Goal: Task Accomplishment & Management: Use online tool/utility

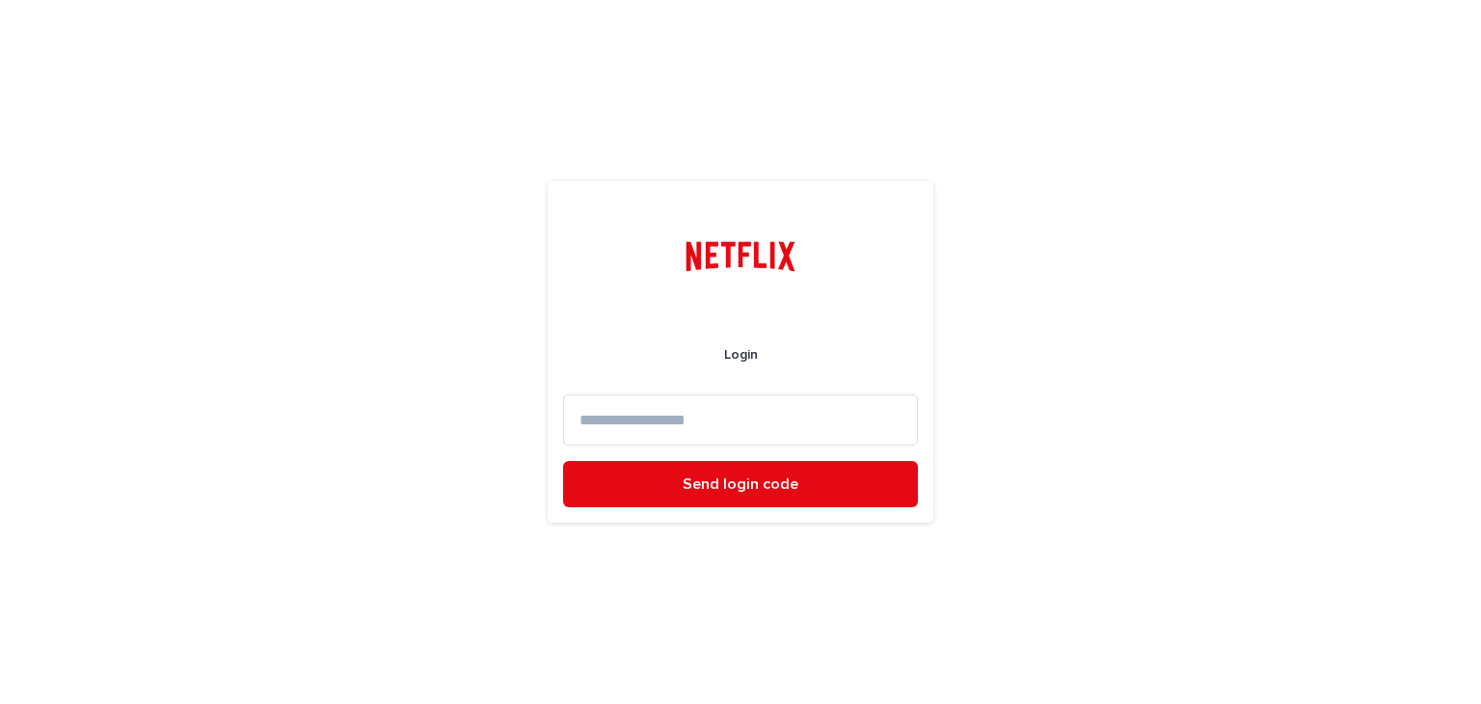
click at [601, 409] on input at bounding box center [740, 419] width 355 height 51
type input "**********"
click at [563, 461] on button "Send login code" at bounding box center [740, 484] width 355 height 46
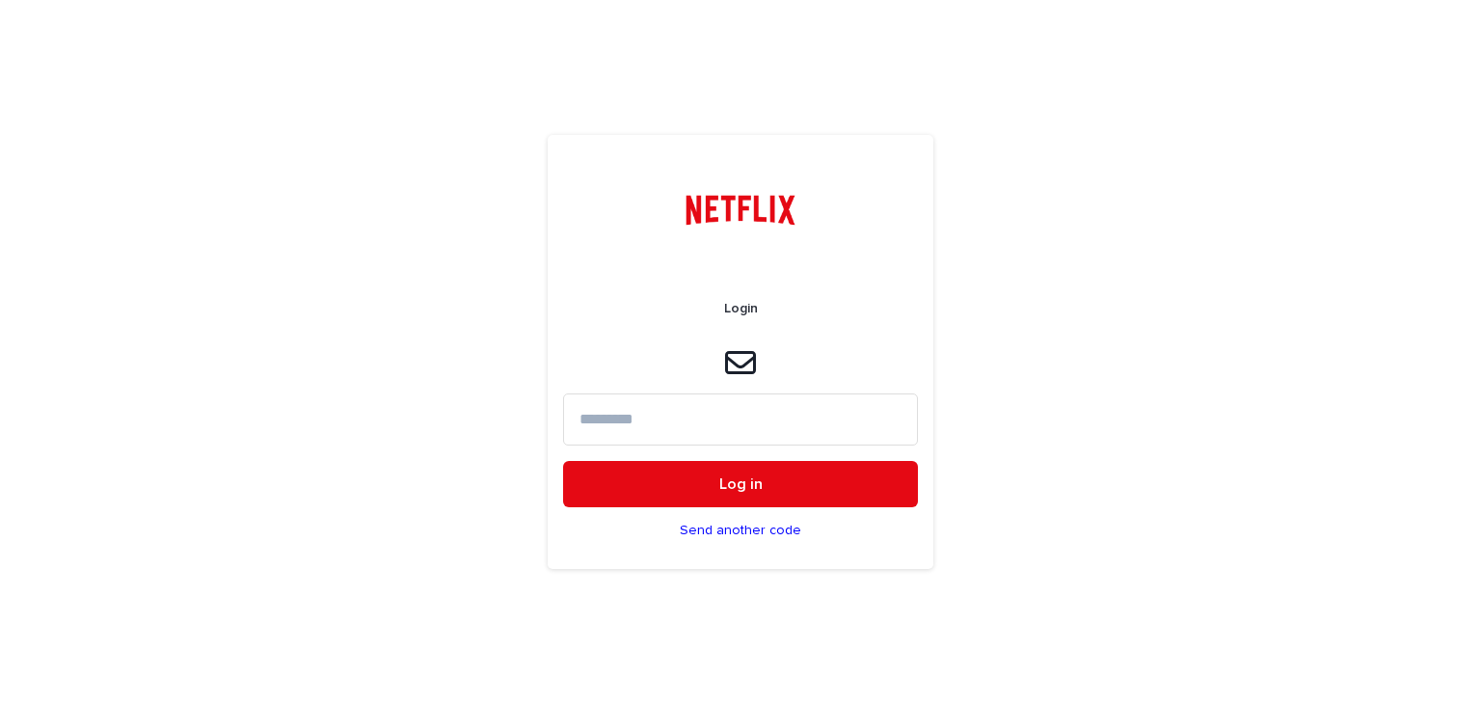
click at [602, 410] on input at bounding box center [740, 418] width 355 height 51
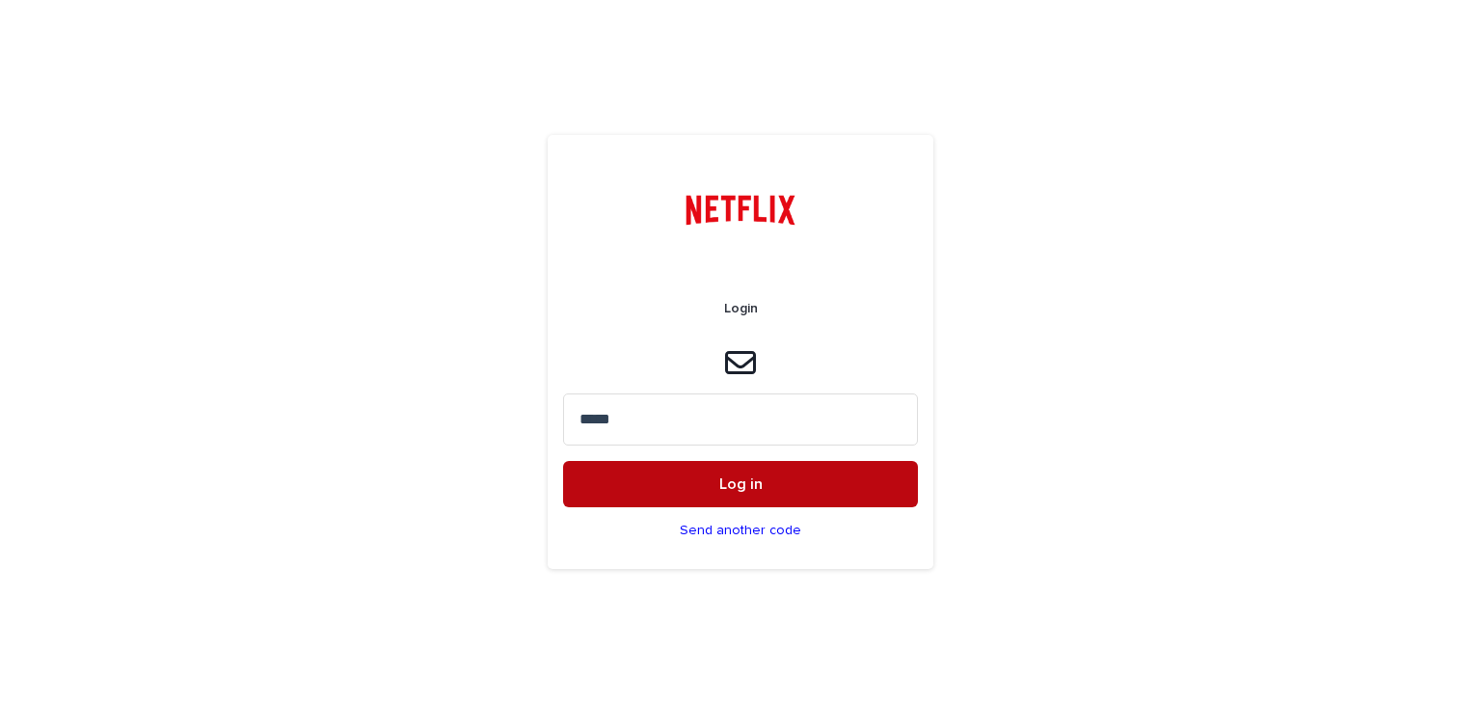
type input "*****"
click at [725, 478] on span "Log in" at bounding box center [740, 483] width 43 height 15
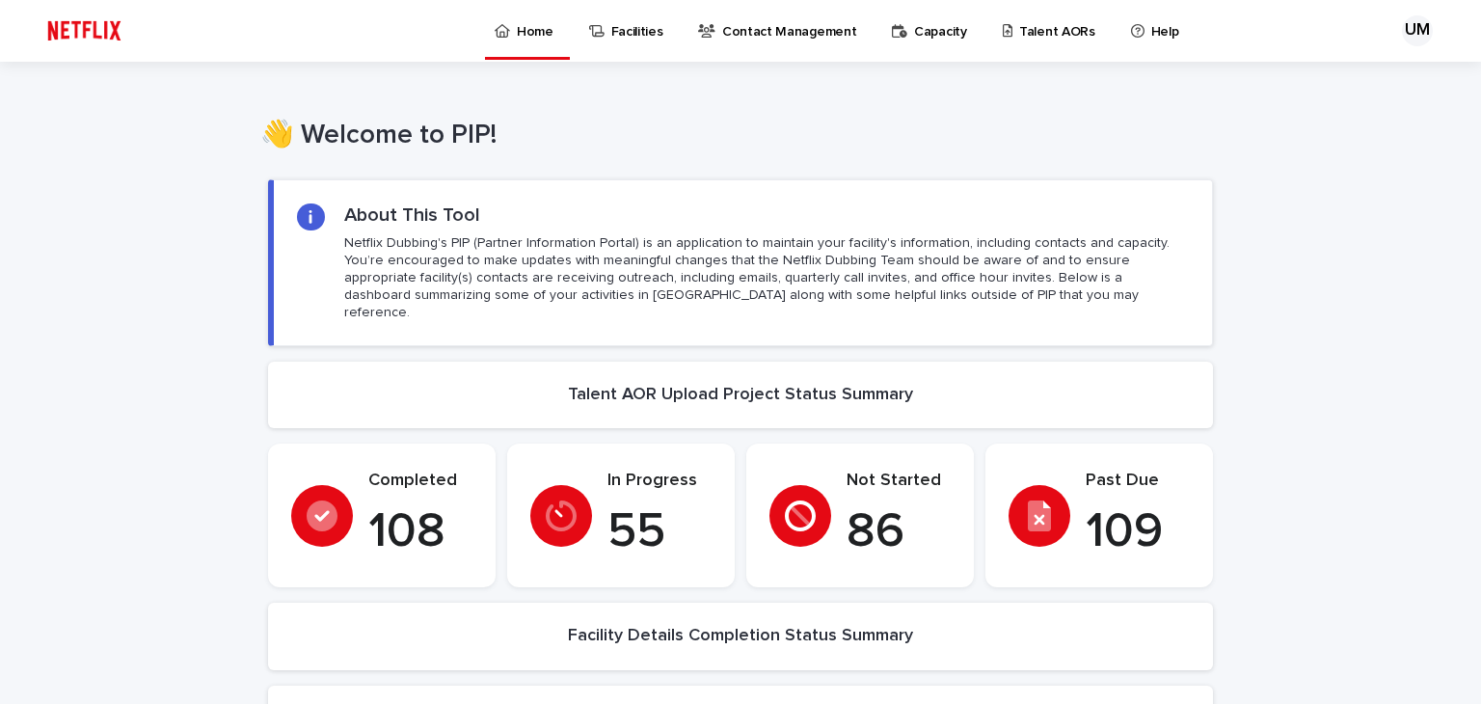
click at [1025, 34] on p "Talent AORs" at bounding box center [1057, 20] width 76 height 41
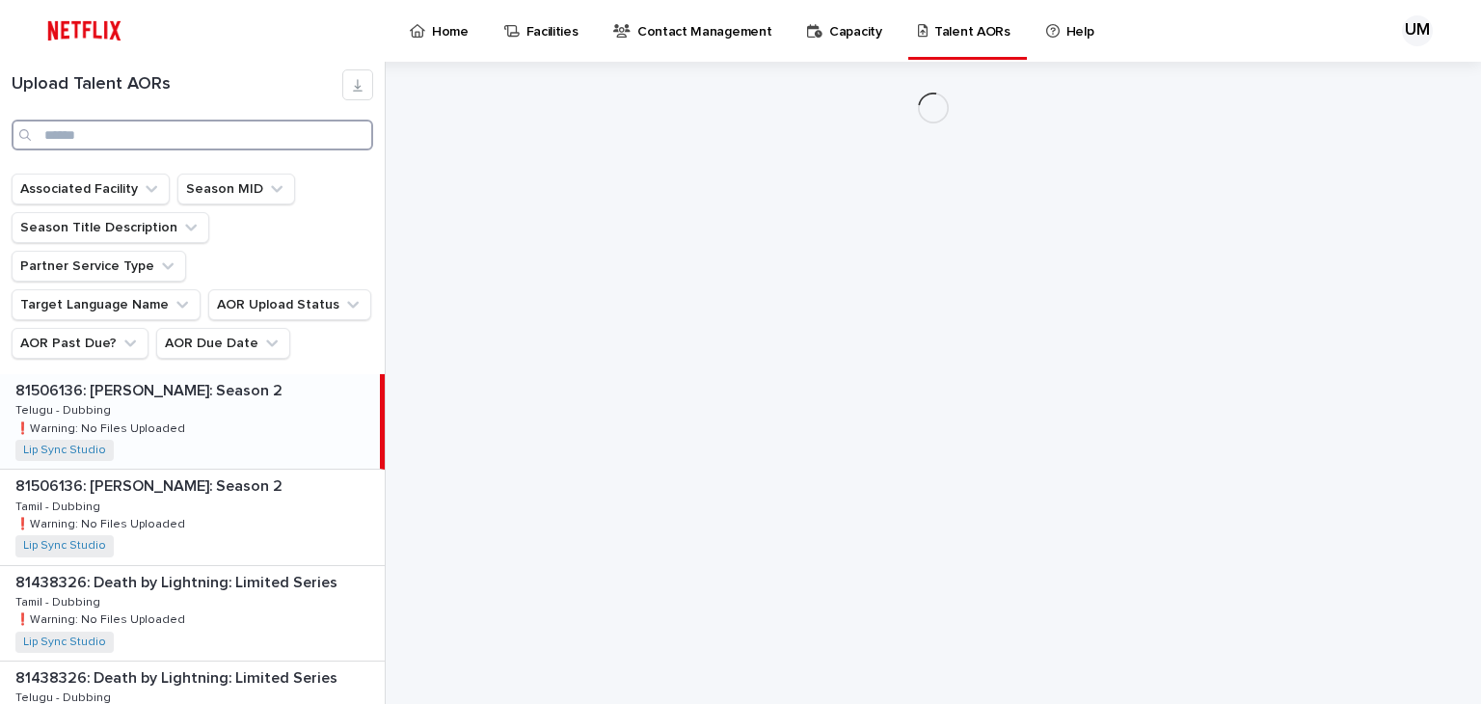
click at [76, 135] on input "Search" at bounding box center [193, 135] width 362 height 31
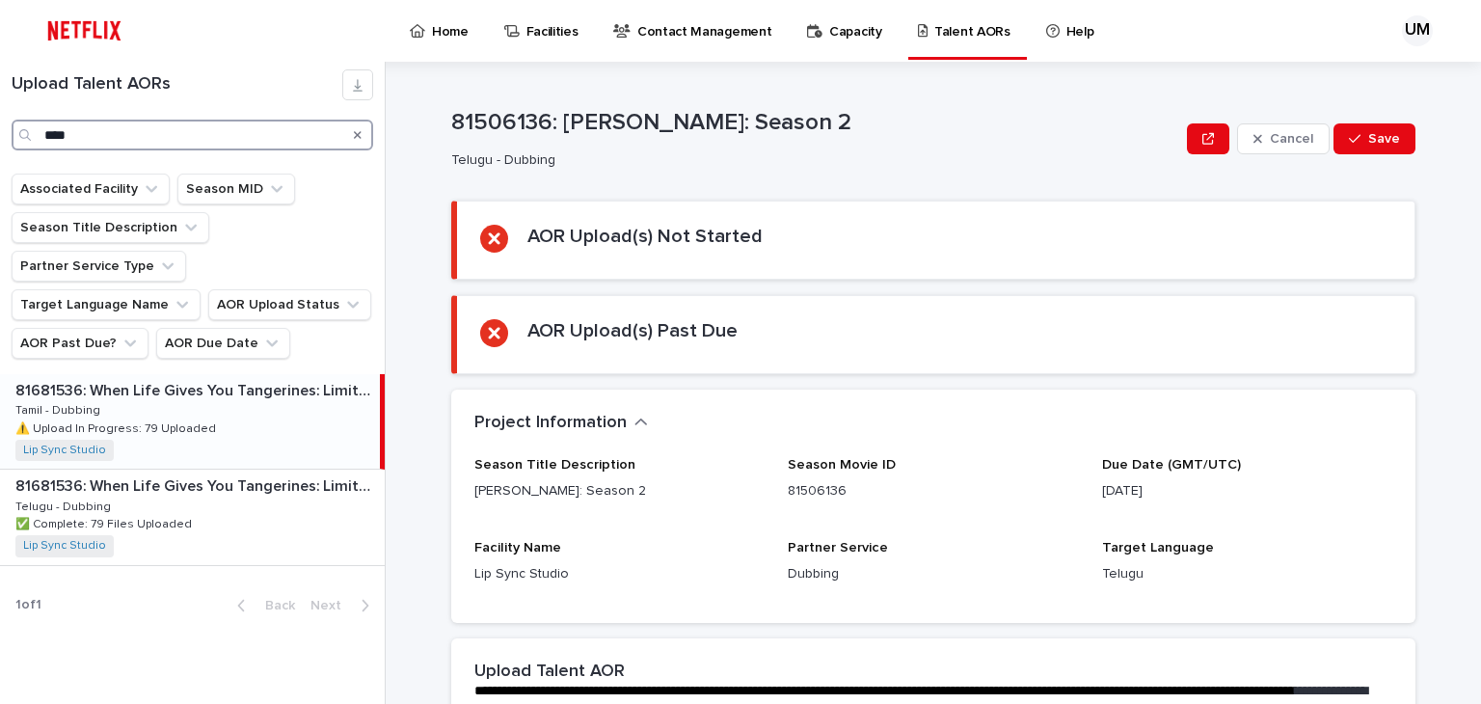
type input "****"
click at [185, 374] on div "81681536: When Life Gives You Tangerines: Limited Series 81681536: When Life Gi…" at bounding box center [190, 421] width 380 height 95
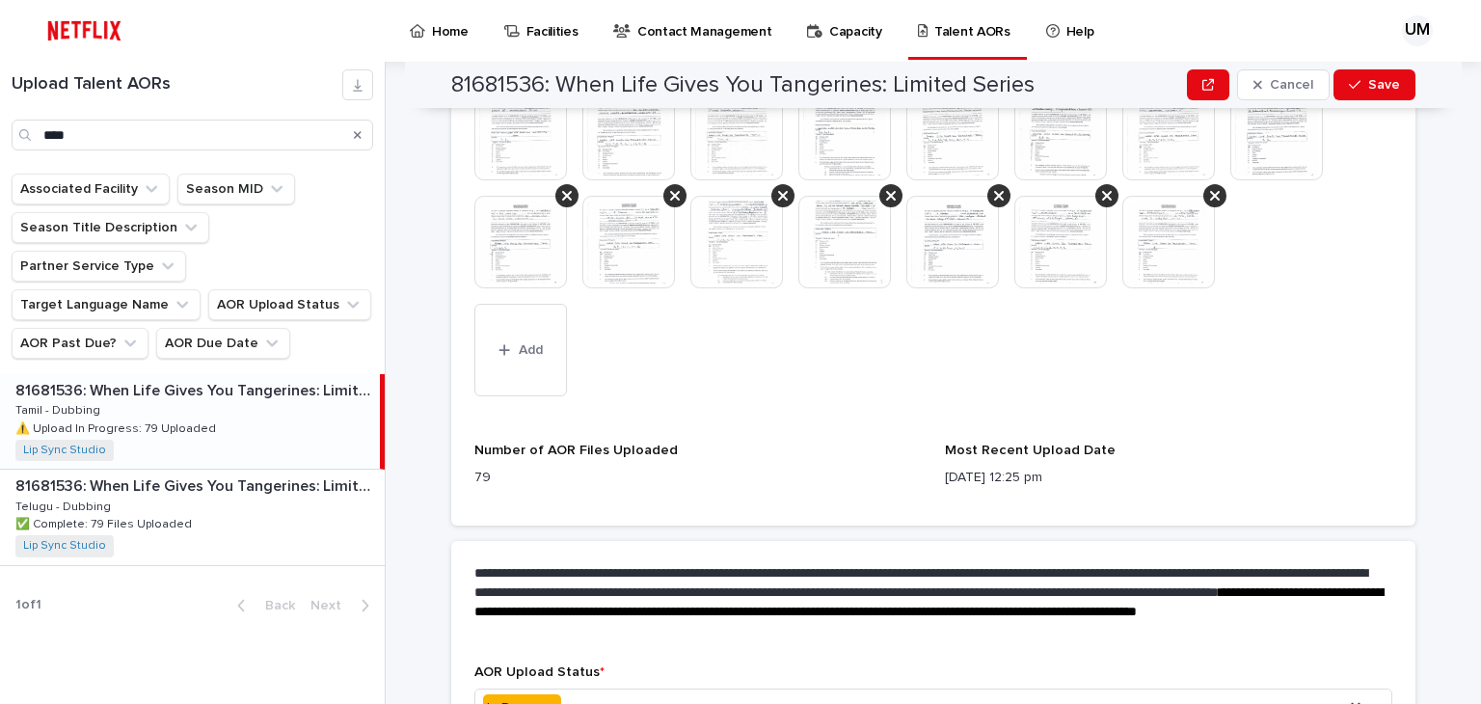
scroll to position [1832, 0]
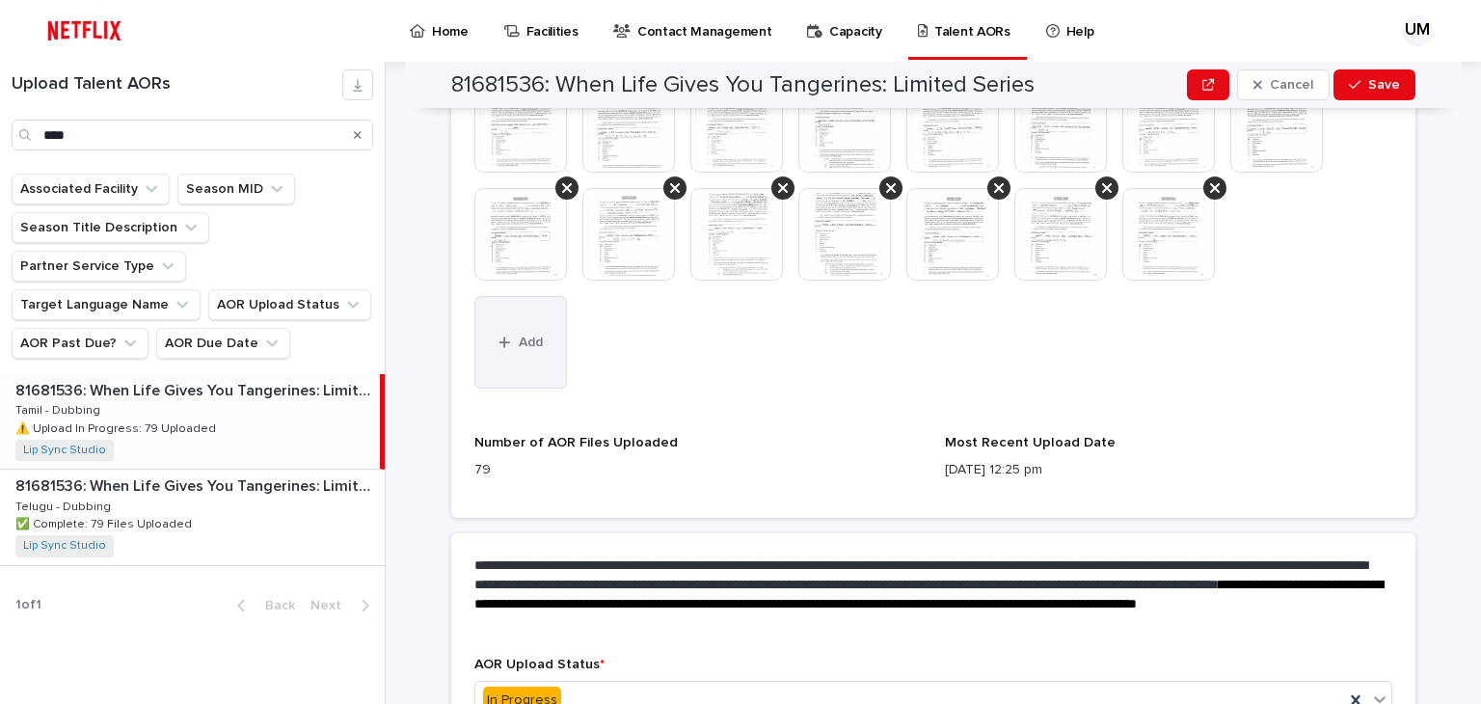
click at [528, 336] on span "Add" at bounding box center [531, 343] width 24 height 14
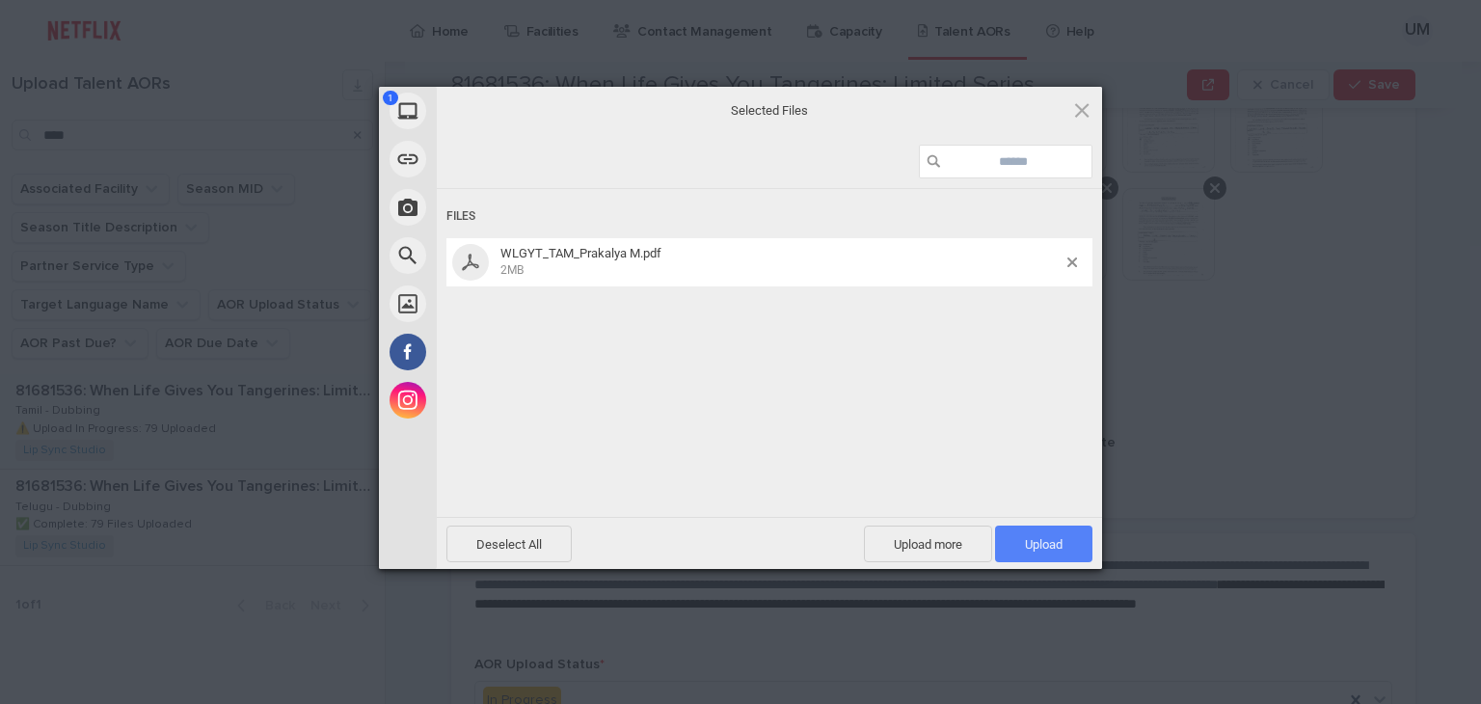
click at [1047, 538] on span "Upload 1" at bounding box center [1044, 544] width 38 height 14
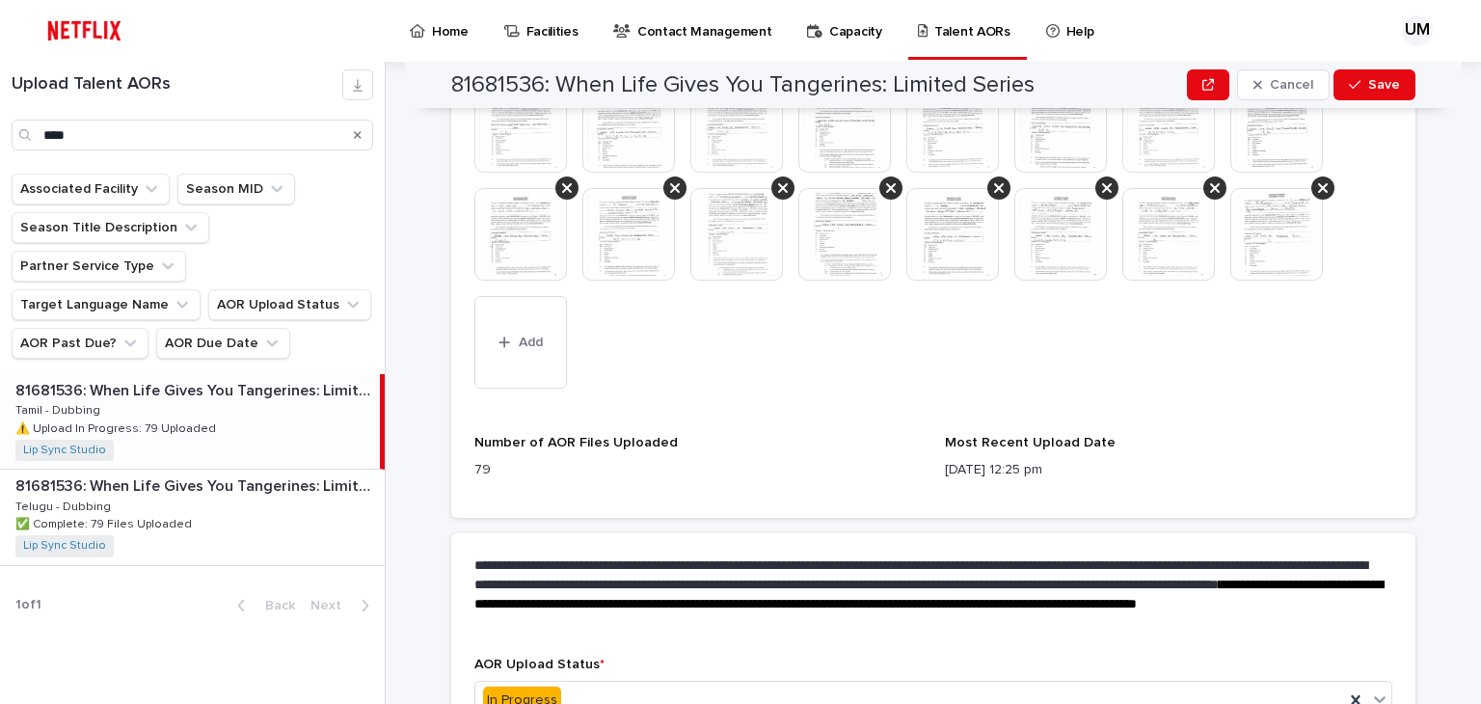
scroll to position [1934, 0]
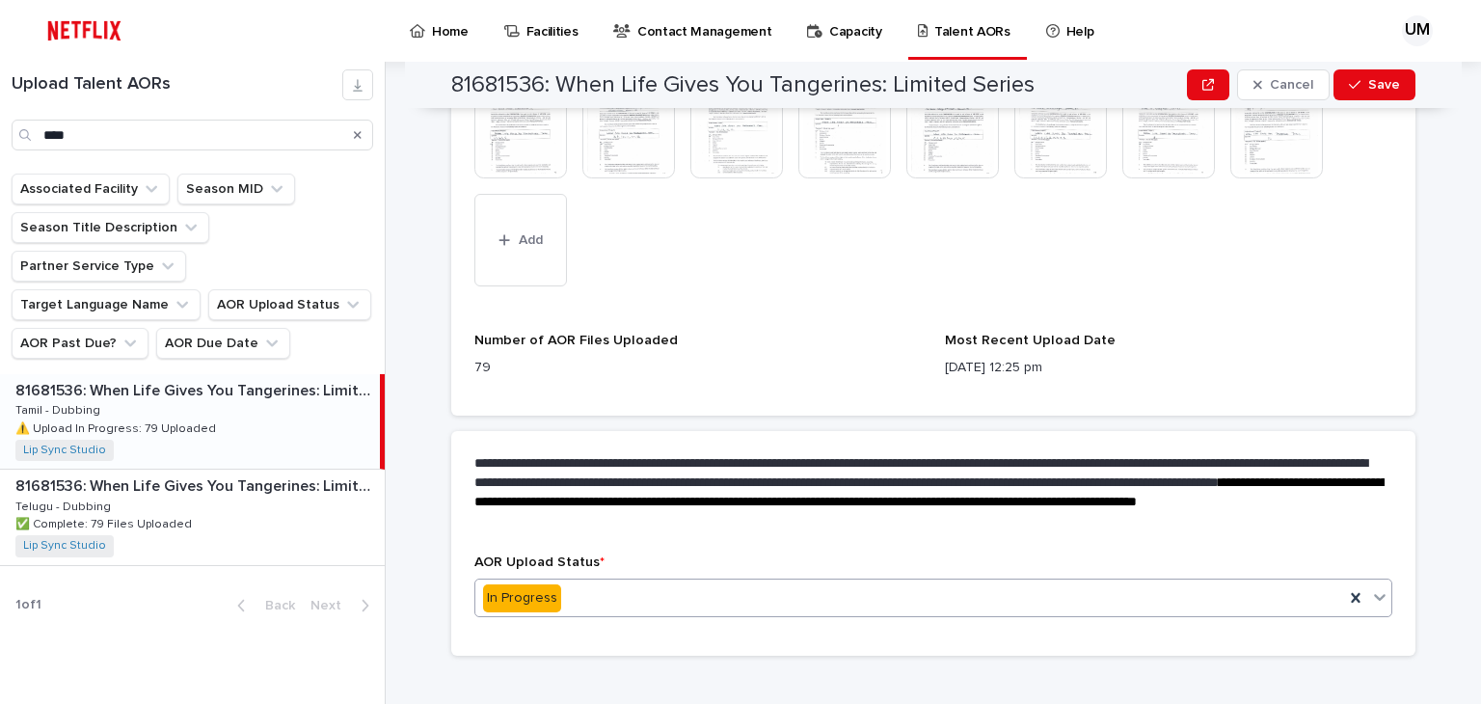
click at [576, 582] on div "In Progress" at bounding box center [909, 598] width 869 height 32
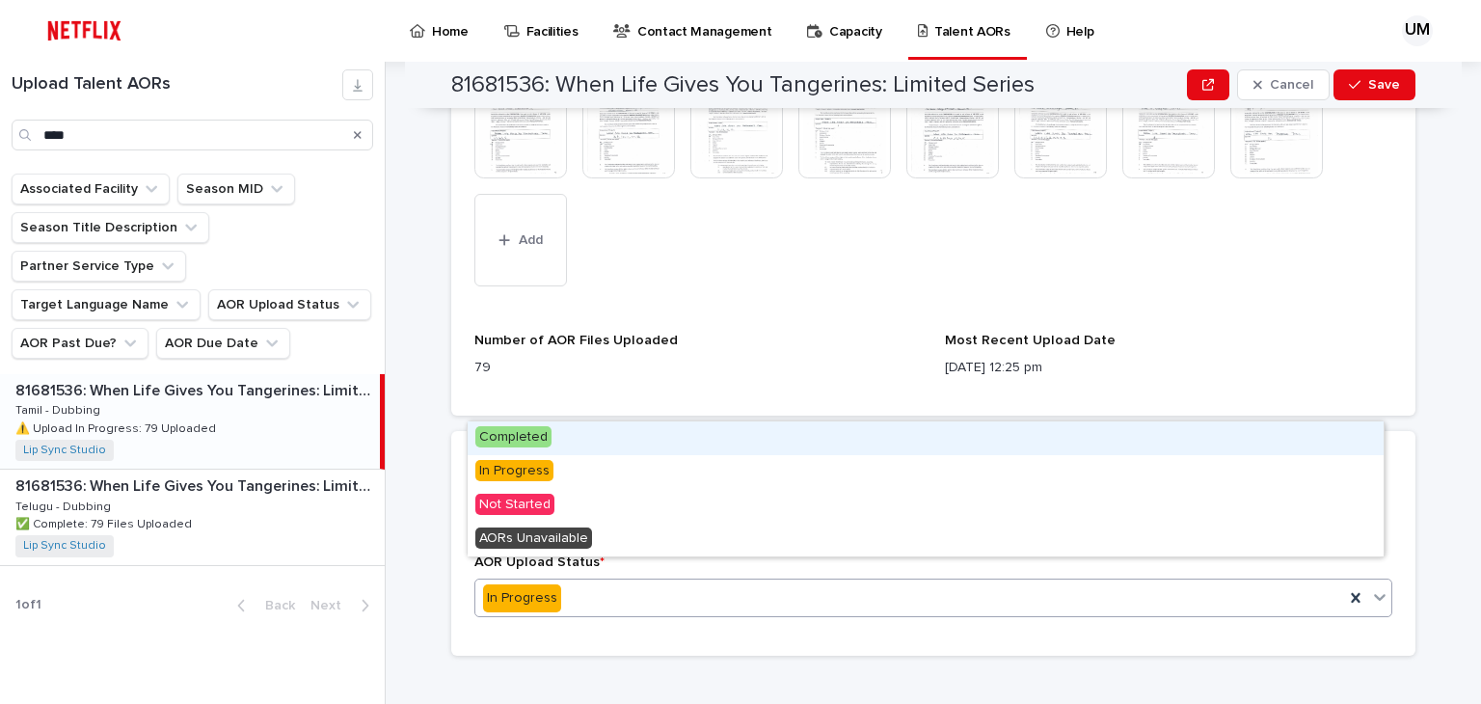
click at [487, 436] on span "Completed" at bounding box center [513, 436] width 76 height 21
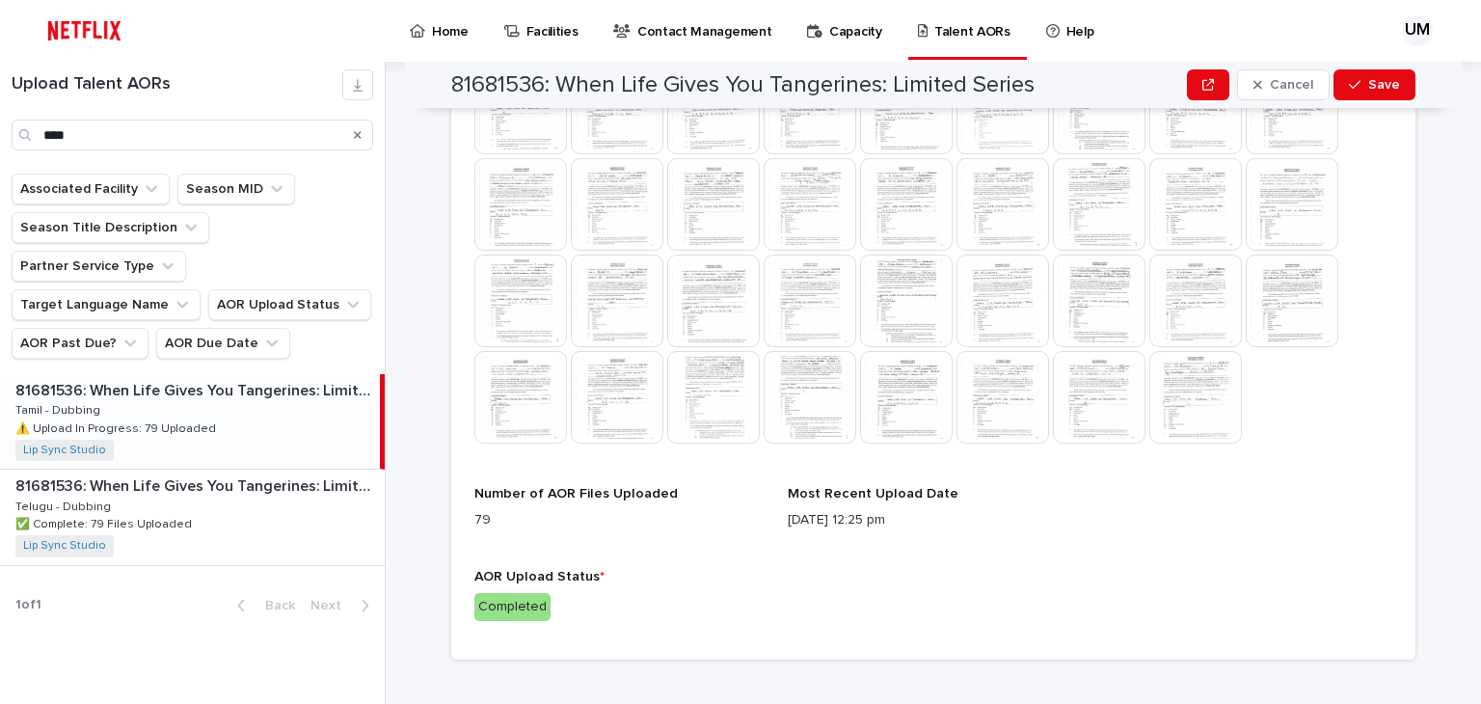
scroll to position [1371, 0]
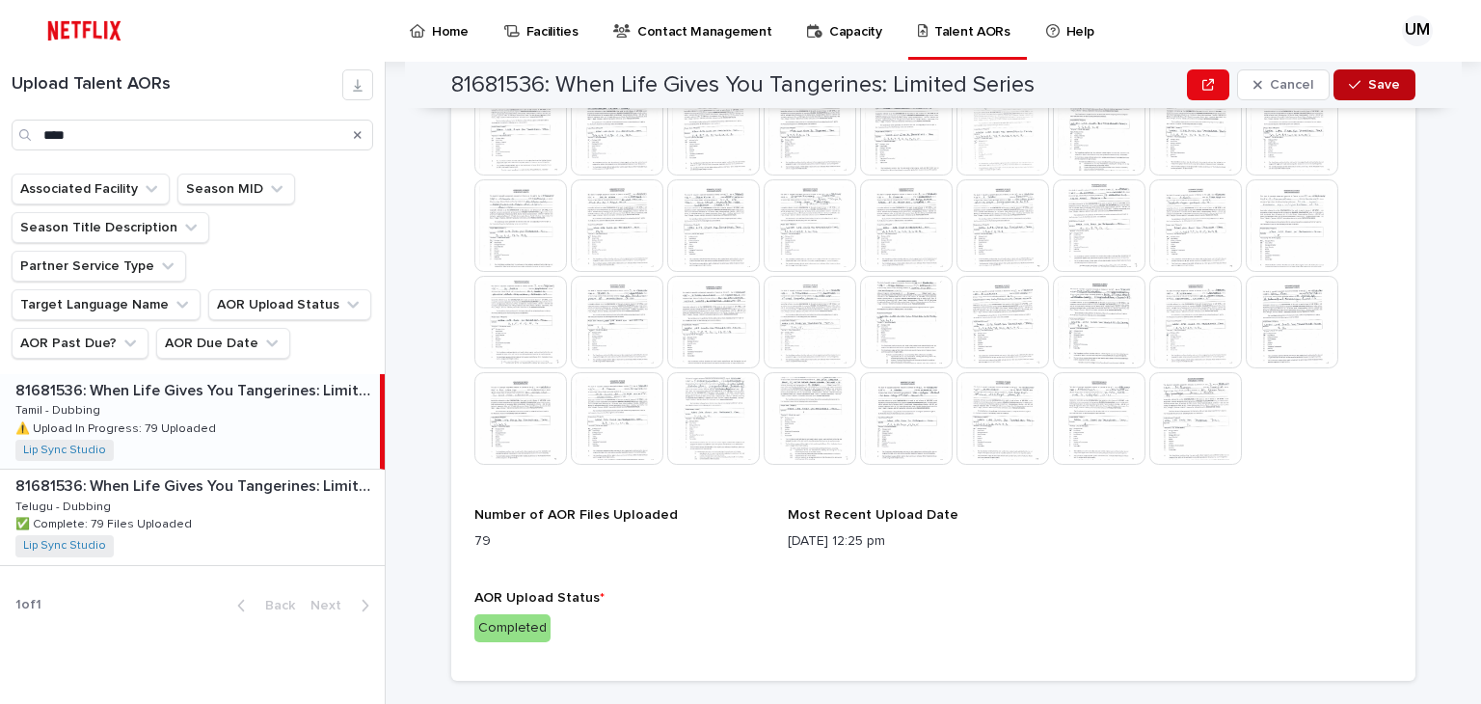
click at [1360, 85] on div "button" at bounding box center [1358, 85] width 19 height 14
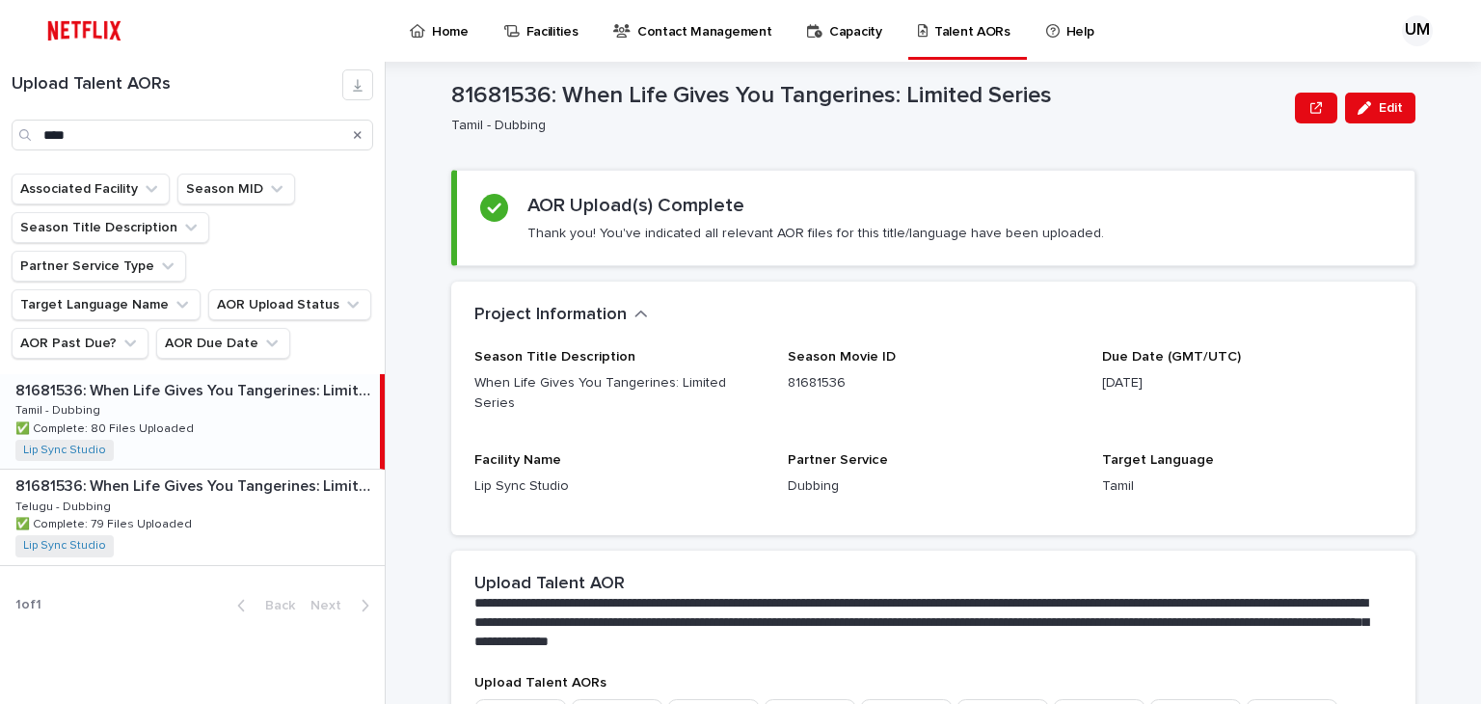
scroll to position [0, 0]
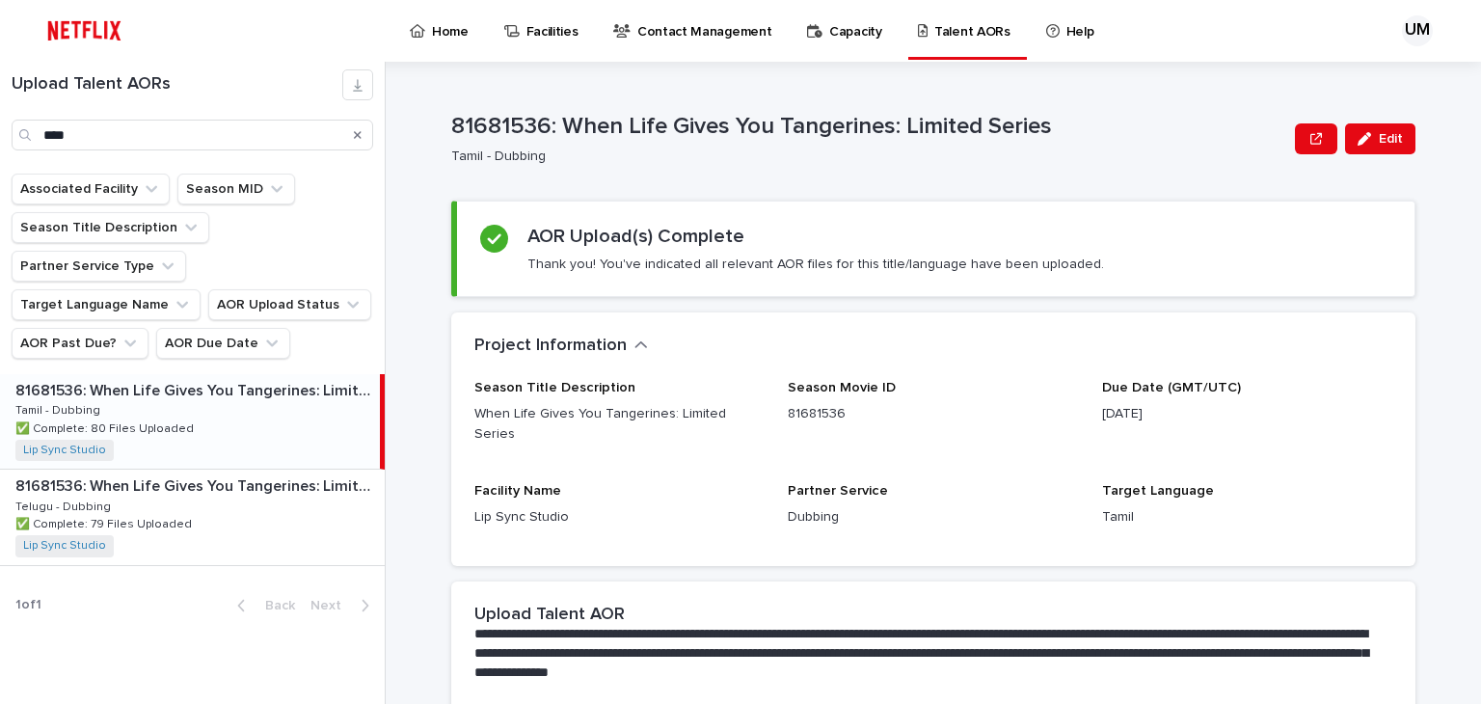
click at [460, 24] on p "Home" at bounding box center [450, 20] width 37 height 41
